Goal: Task Accomplishment & Management: Manage account settings

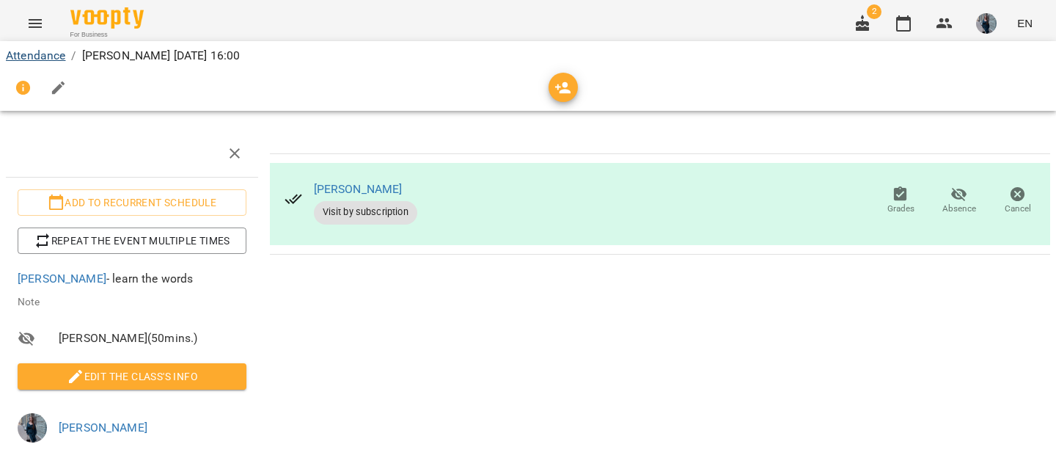
click at [45, 58] on link "Attendance" at bounding box center [35, 55] width 59 height 14
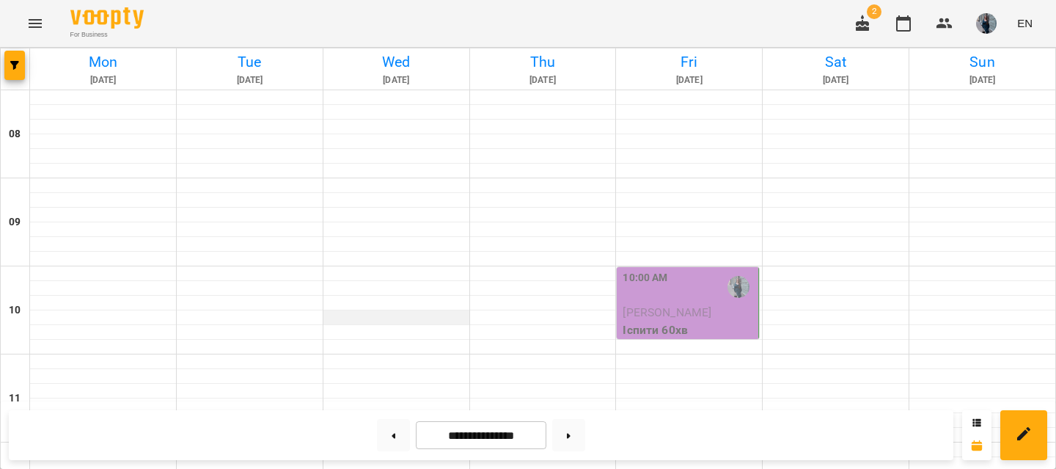
scroll to position [563, 0]
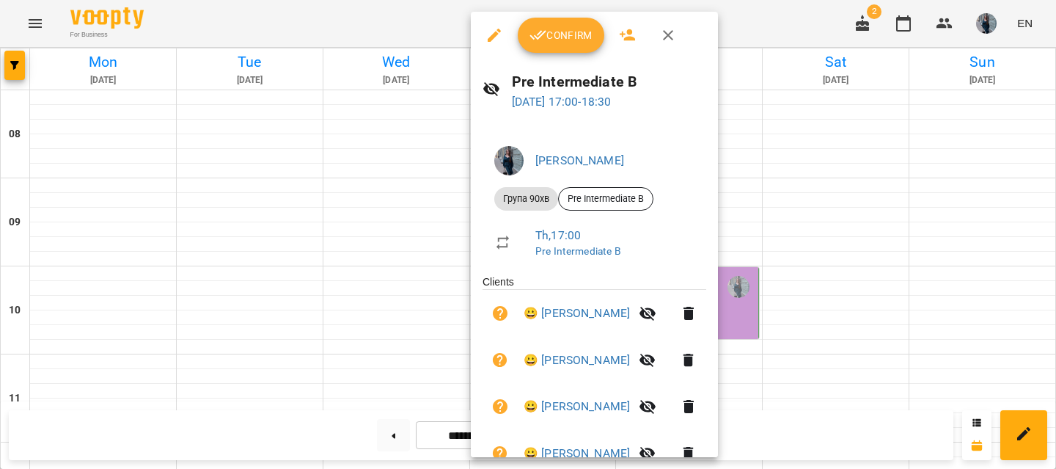
click at [535, 42] on icon "button" at bounding box center [538, 35] width 18 height 18
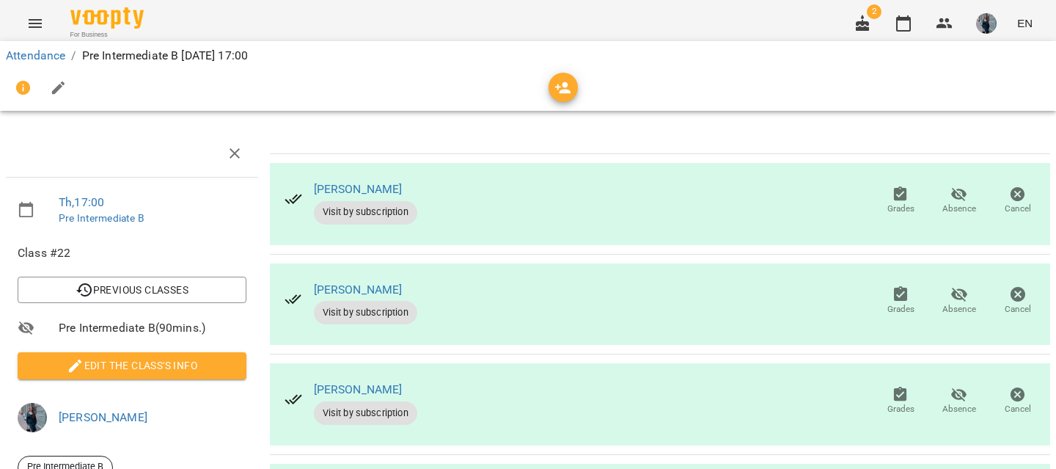
click at [161, 363] on span "Edit the class's Info" at bounding box center [131, 365] width 205 height 18
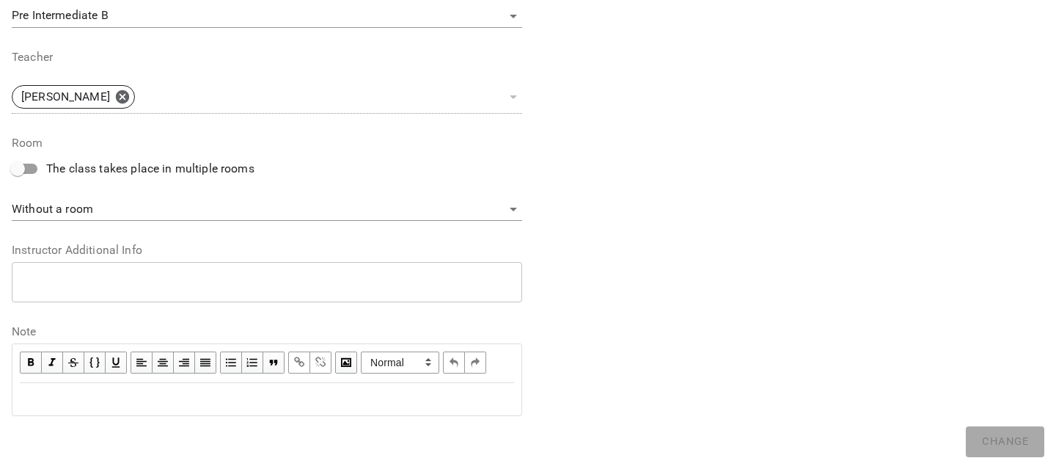
scroll to position [528, 0]
click at [176, 409] on div "Edit text" at bounding box center [266, 399] width 507 height 31
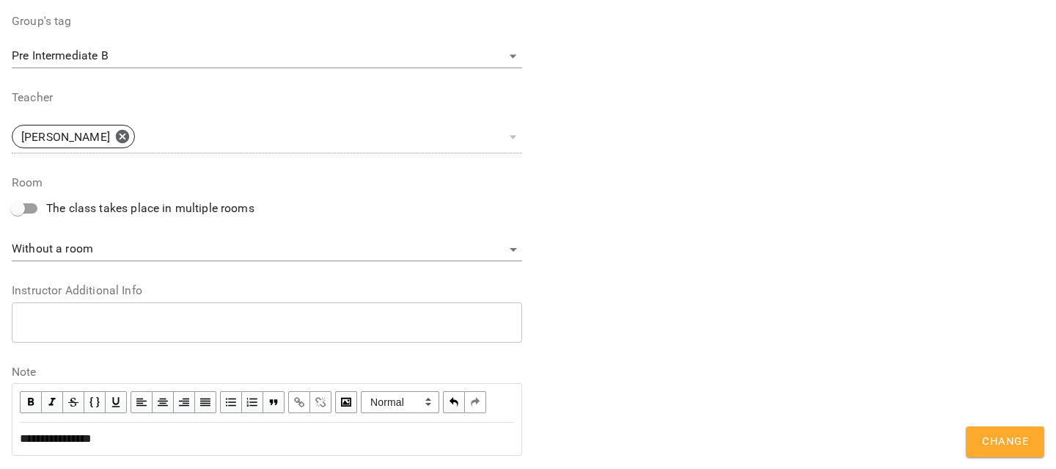
click at [975, 442] on button "Change" at bounding box center [1005, 441] width 78 height 31
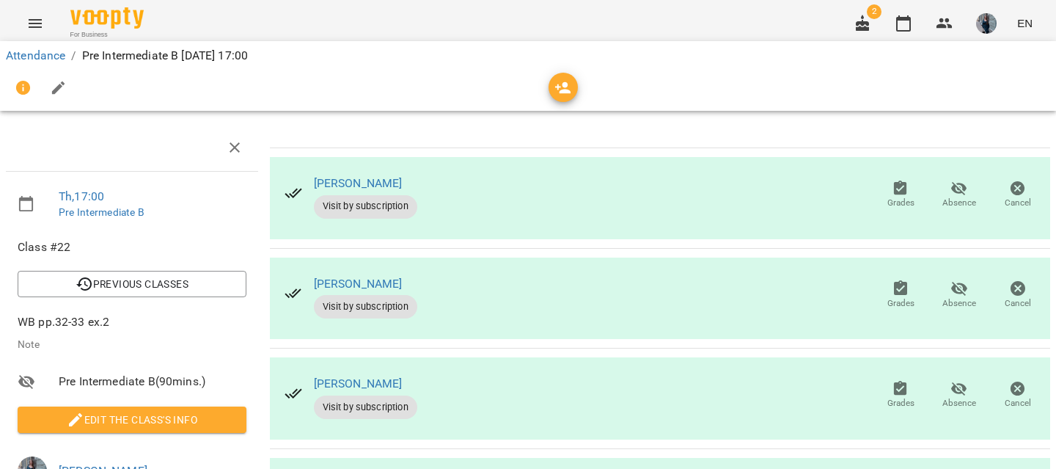
scroll to position [82, 0]
click at [953, 382] on icon "button" at bounding box center [959, 389] width 16 height 14
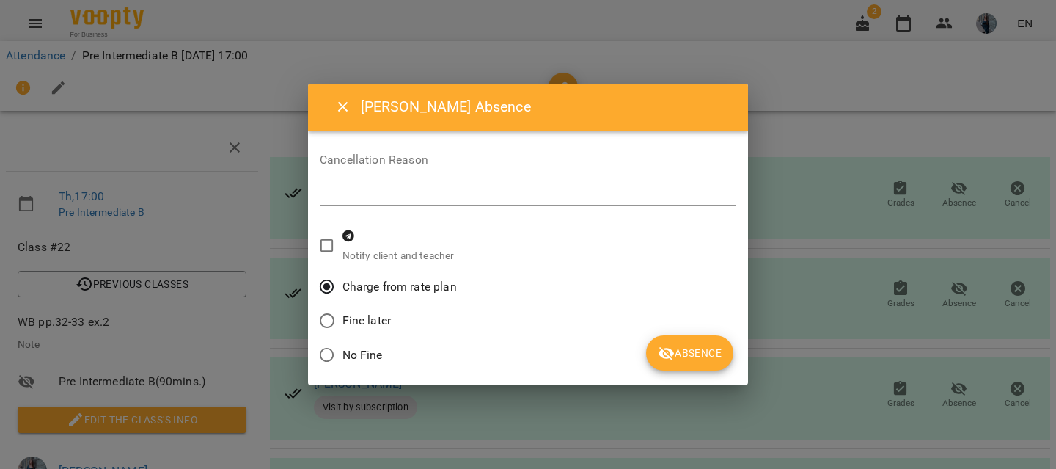
click at [705, 351] on span "Absence" at bounding box center [690, 353] width 64 height 18
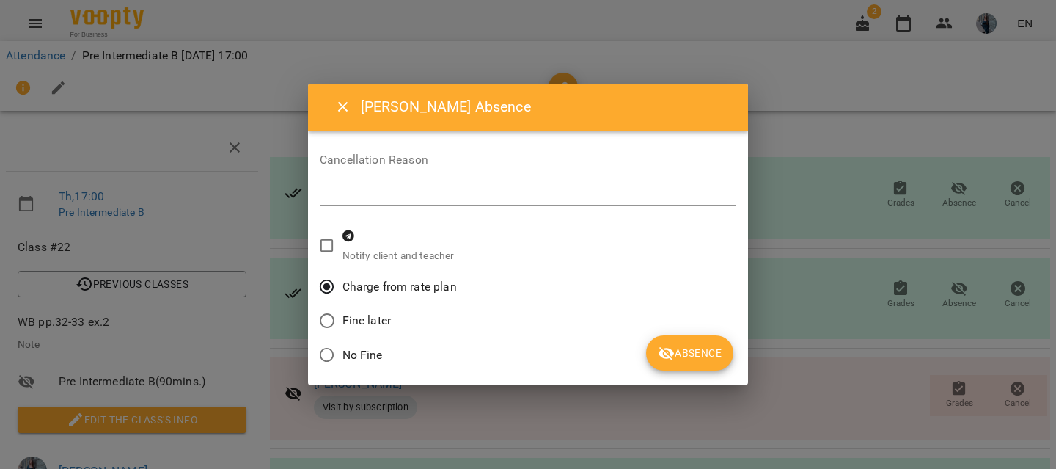
click at [697, 356] on span "Absence" at bounding box center [690, 353] width 64 height 18
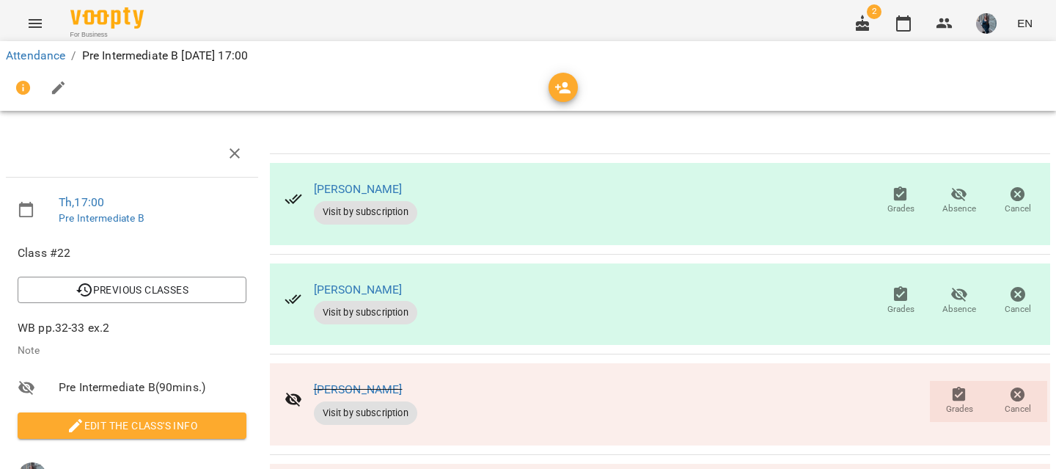
scroll to position [0, 0]
